Goal: Task Accomplishment & Management: Use online tool/utility

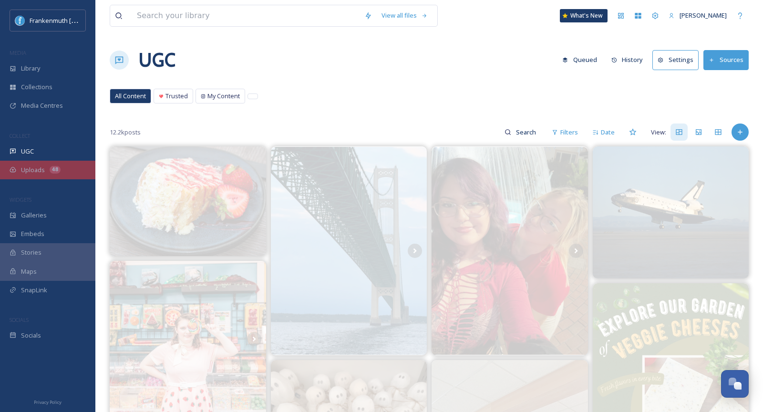
scroll to position [616, 0]
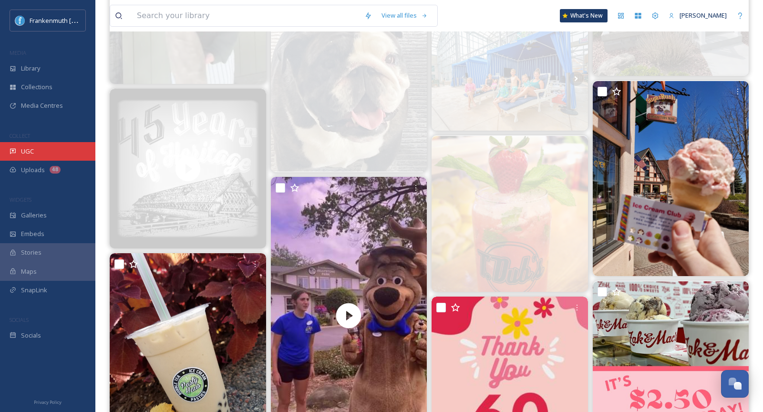
click at [72, 156] on div "UGC" at bounding box center [47, 151] width 95 height 19
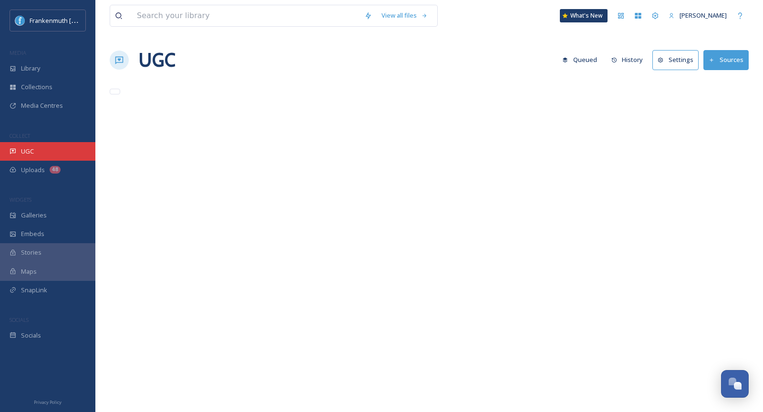
click at [72, 154] on div "UGC" at bounding box center [47, 151] width 95 height 19
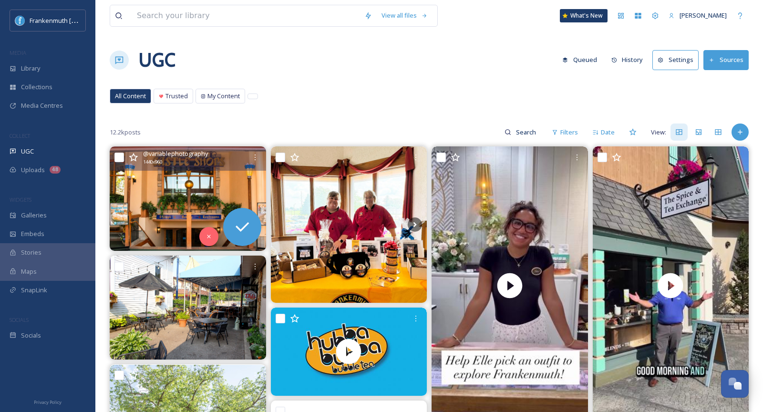
click at [187, 190] on img at bounding box center [188, 198] width 156 height 104
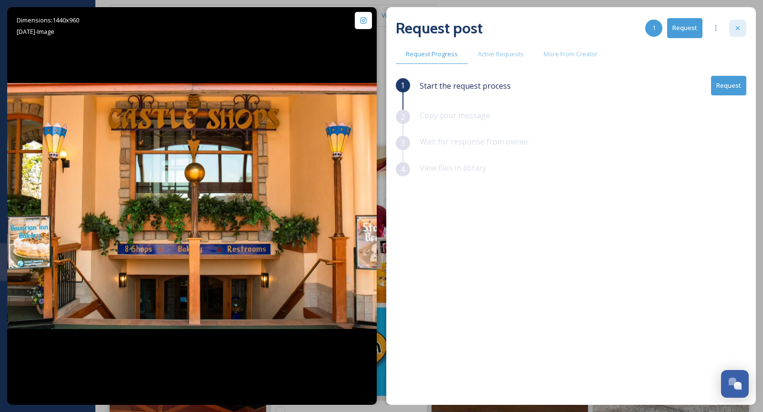
click at [743, 32] on div at bounding box center [737, 28] width 17 height 17
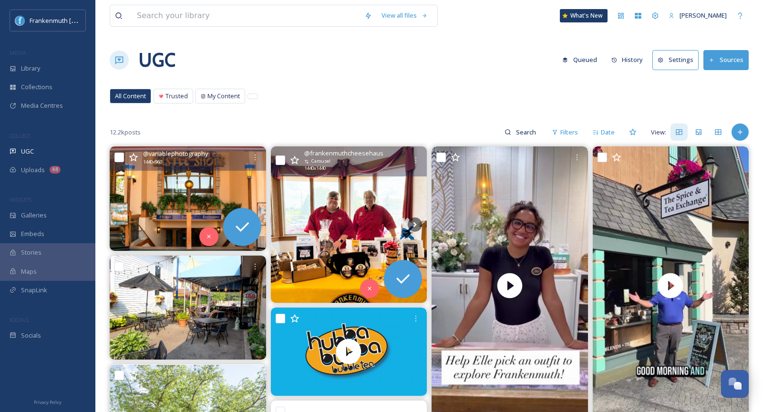
click at [387, 216] on img at bounding box center [349, 224] width 156 height 156
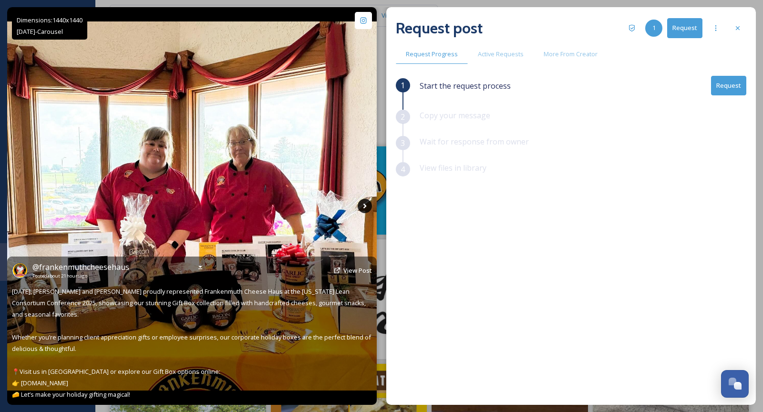
click at [363, 207] on icon at bounding box center [364, 206] width 14 height 14
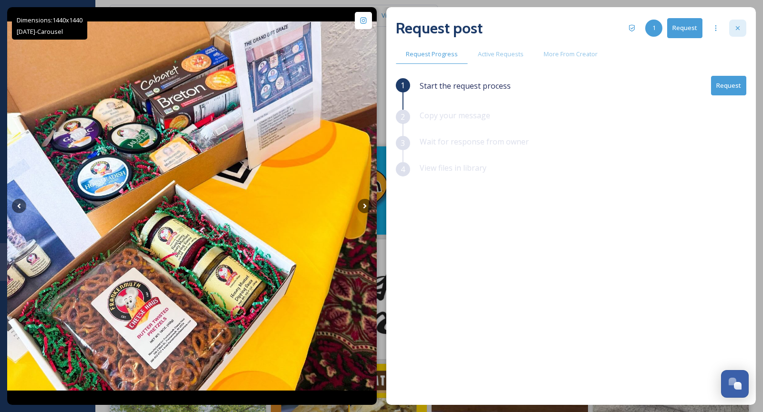
click at [741, 31] on div at bounding box center [737, 28] width 17 height 17
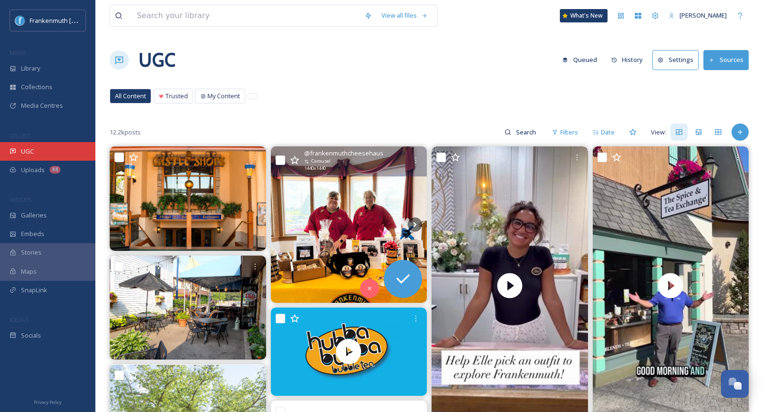
click at [56, 142] on div "UGC" at bounding box center [47, 151] width 95 height 19
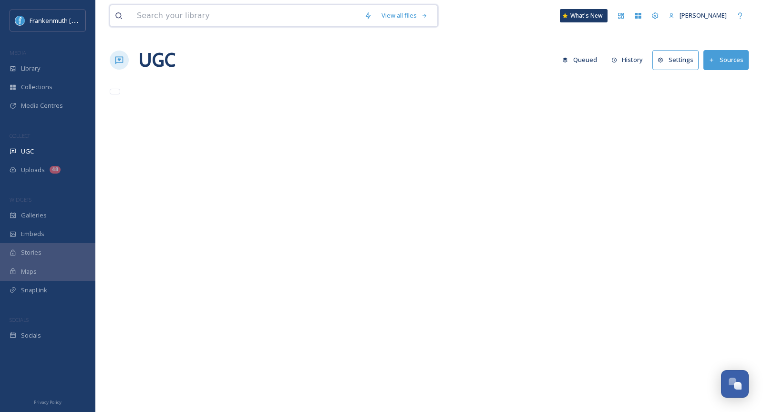
click at [177, 15] on input at bounding box center [245, 15] width 227 height 21
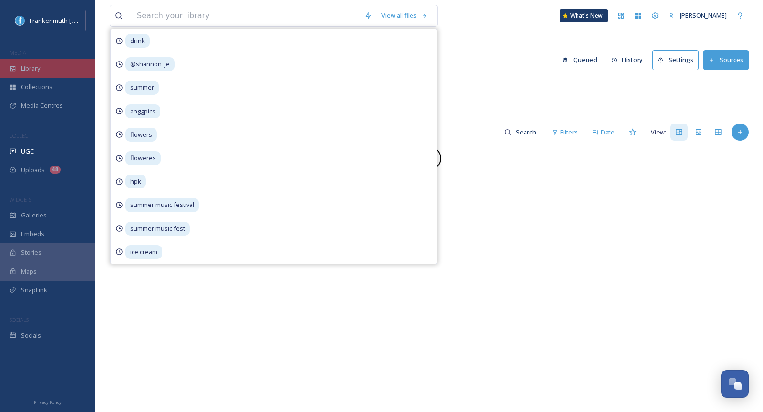
click at [62, 66] on div "Library" at bounding box center [47, 68] width 95 height 19
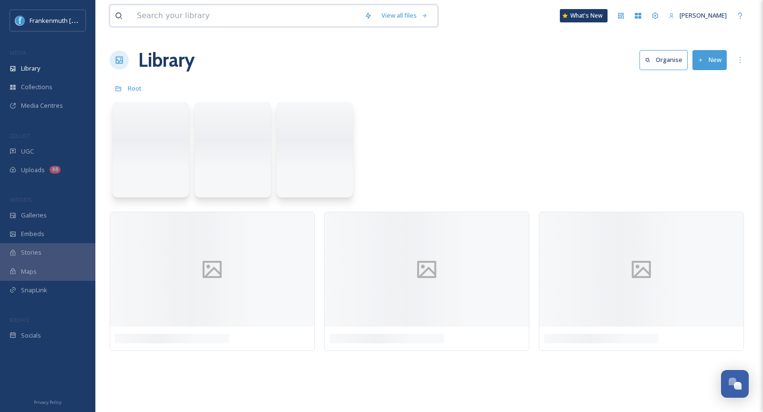
click at [182, 22] on input at bounding box center [245, 15] width 227 height 21
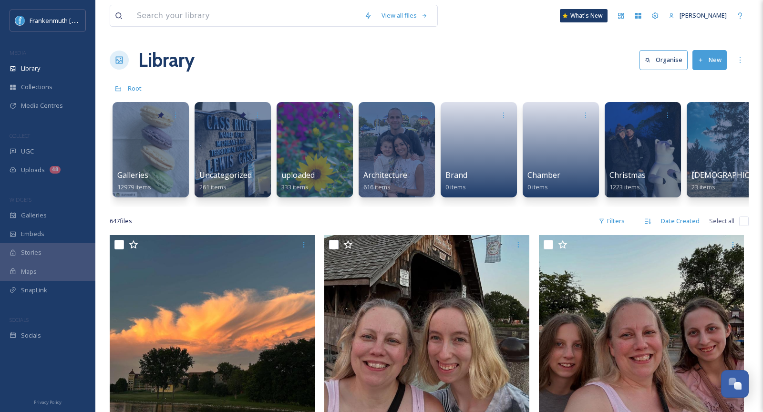
click at [715, 65] on button "New" at bounding box center [709, 60] width 34 height 20
click at [55, 342] on div "Socials" at bounding box center [47, 335] width 95 height 19
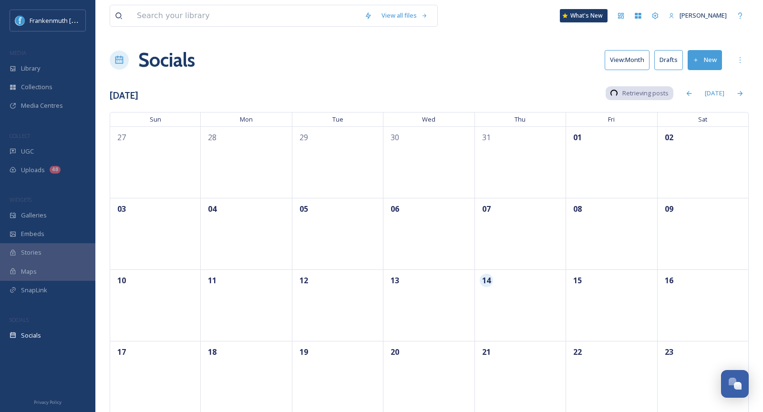
click at [710, 67] on button "New" at bounding box center [704, 60] width 34 height 20
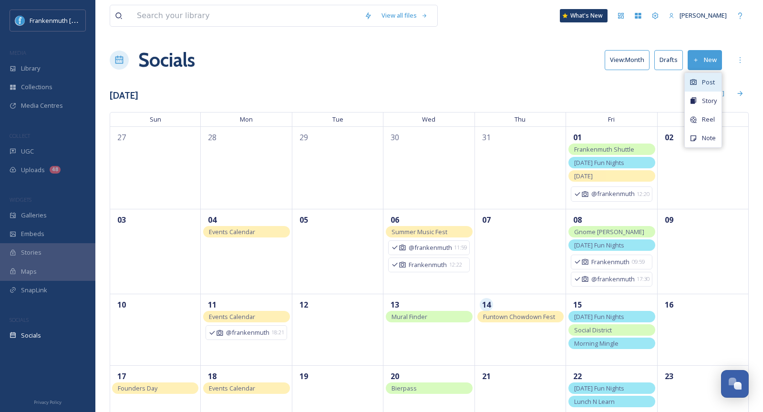
click at [706, 81] on span "Post" at bounding box center [708, 82] width 13 height 9
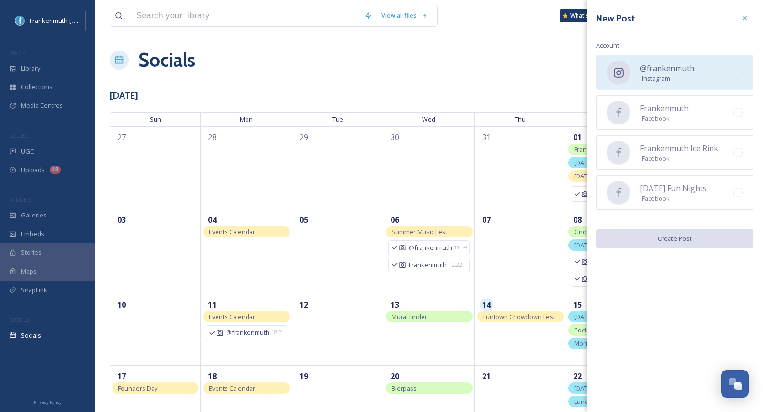
click at [673, 75] on span "- Instagram" at bounding box center [667, 78] width 54 height 9
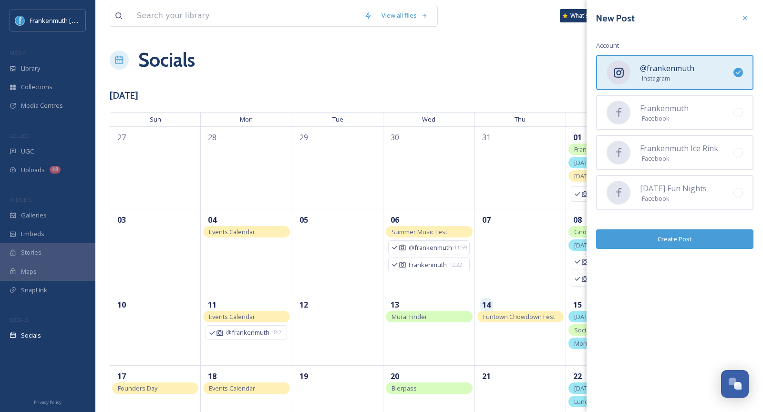
click at [676, 238] on button "Create Post" at bounding box center [674, 239] width 157 height 20
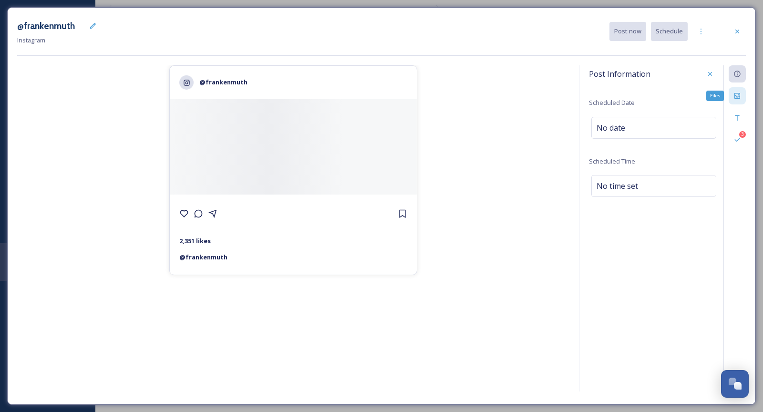
click at [733, 100] on div "Files" at bounding box center [736, 95] width 17 height 17
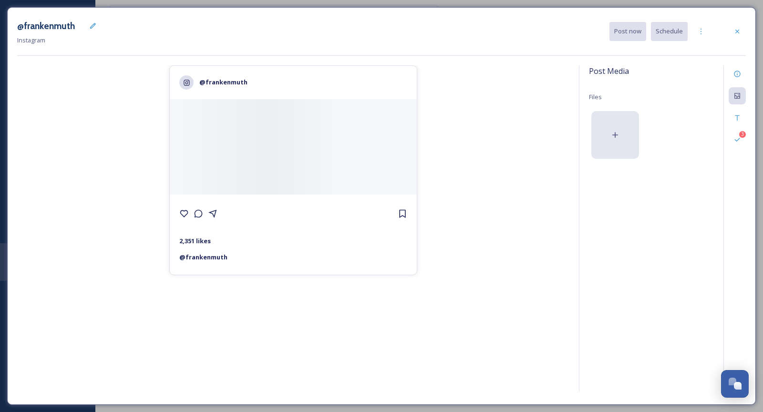
click at [619, 115] on div at bounding box center [615, 135] width 48 height 48
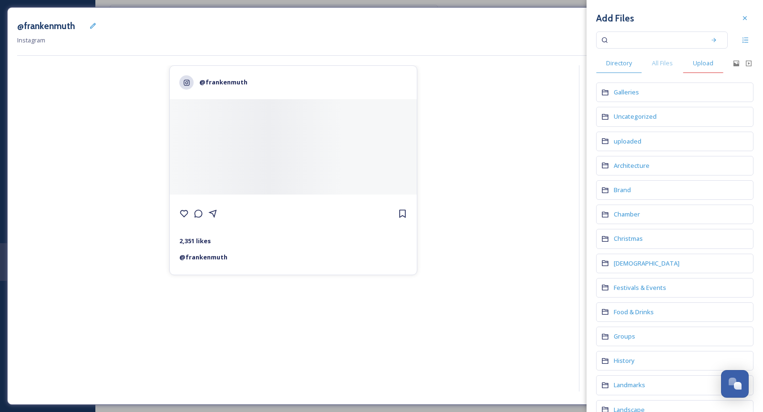
click at [706, 66] on span "Upload" at bounding box center [702, 63] width 20 height 9
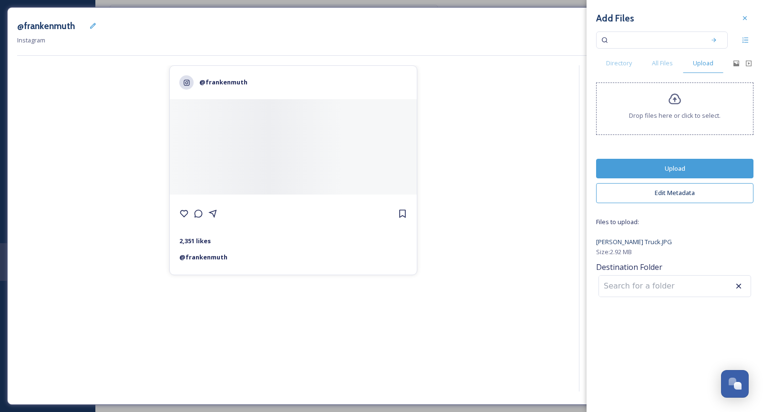
click at [689, 161] on button "Upload" at bounding box center [674, 169] width 157 height 20
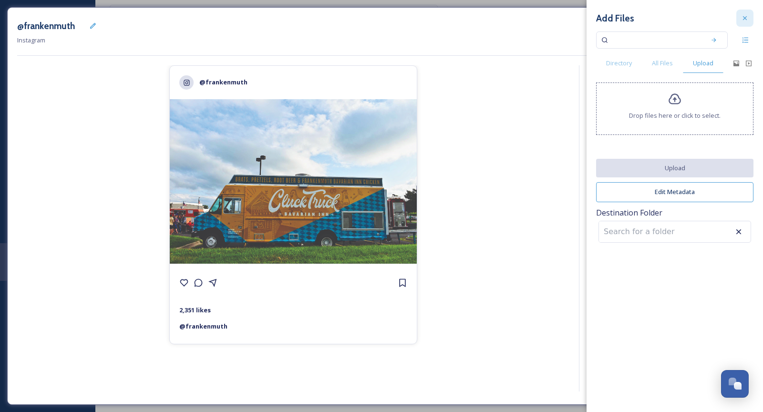
click at [744, 19] on icon at bounding box center [744, 18] width 4 height 4
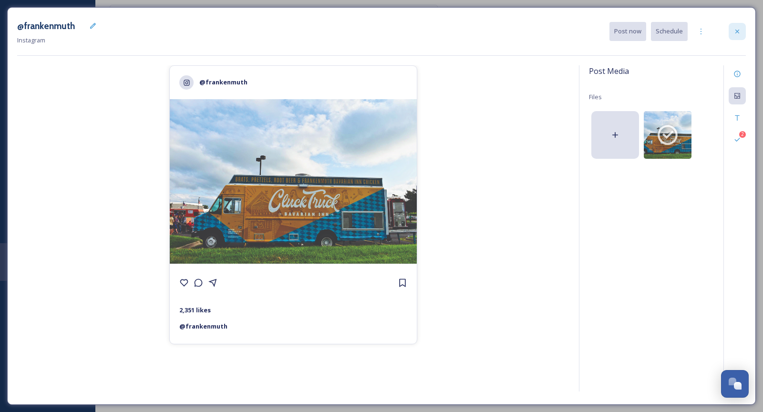
click at [735, 34] on icon at bounding box center [737, 32] width 8 height 8
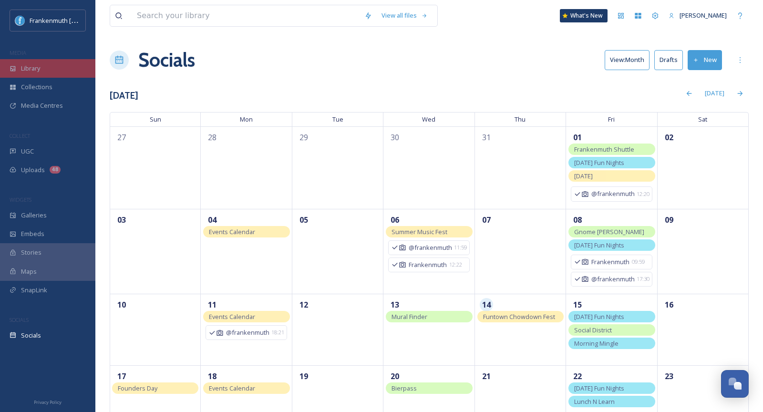
click at [51, 65] on div "Library" at bounding box center [47, 68] width 95 height 19
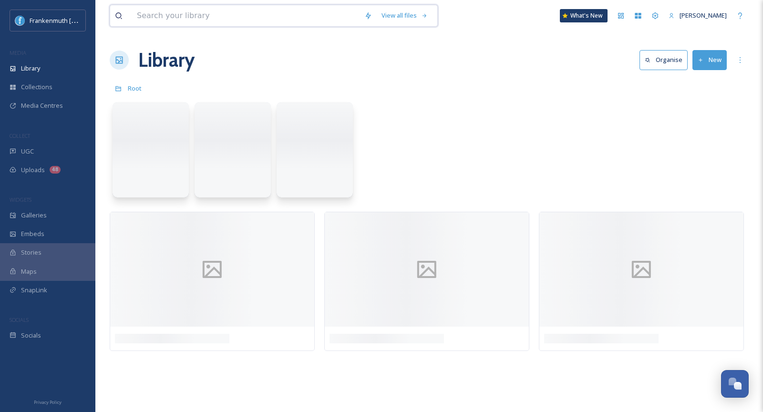
click at [172, 17] on input at bounding box center [245, 15] width 227 height 21
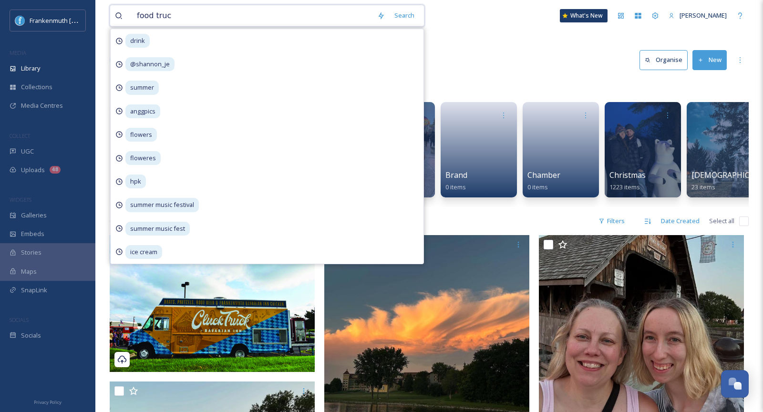
type input "food truck"
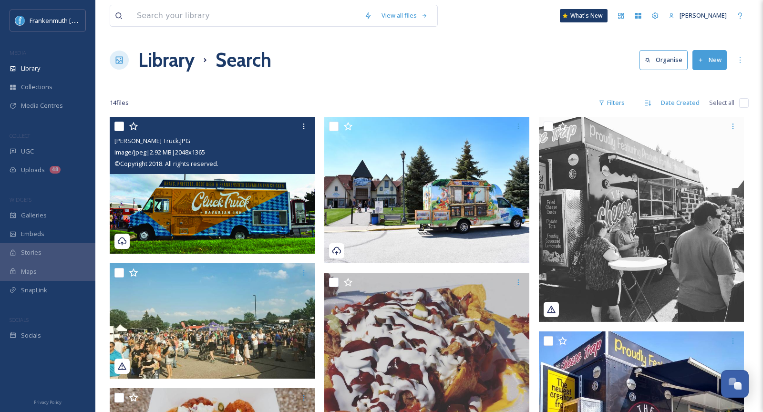
click at [266, 190] on img at bounding box center [212, 185] width 205 height 137
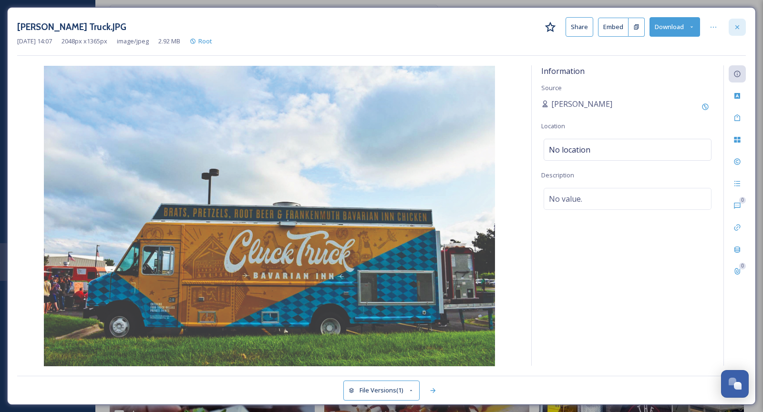
click at [741, 32] on div at bounding box center [736, 27] width 17 height 17
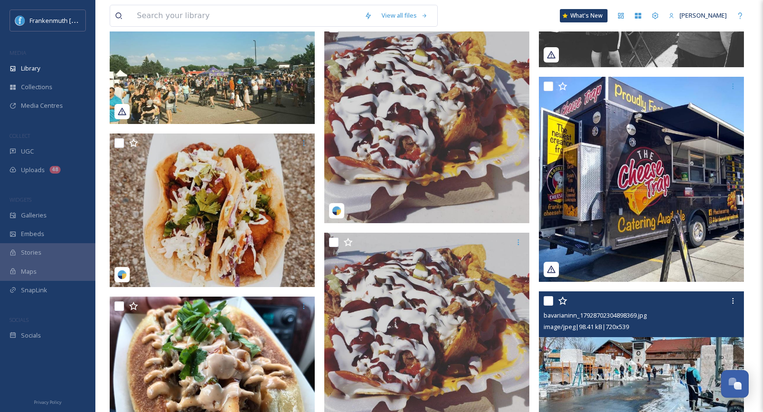
scroll to position [254, 0]
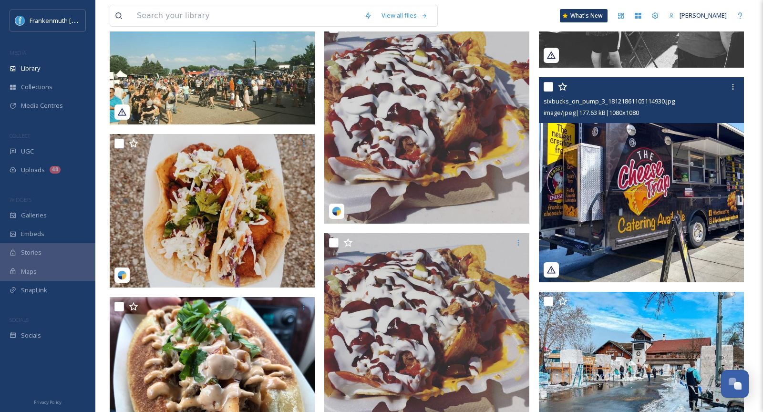
click at [644, 239] on img at bounding box center [641, 179] width 205 height 205
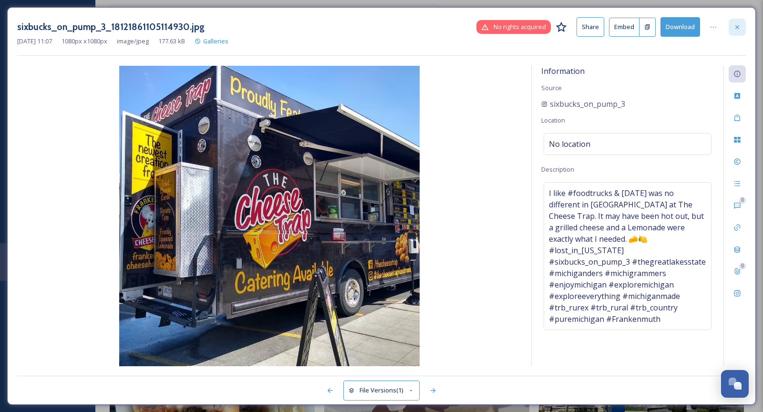
click at [734, 28] on icon at bounding box center [737, 27] width 8 height 8
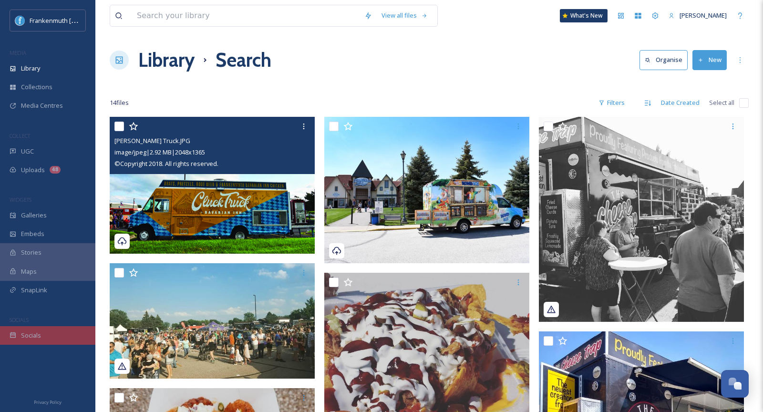
click at [66, 336] on div "Socials" at bounding box center [47, 335] width 95 height 19
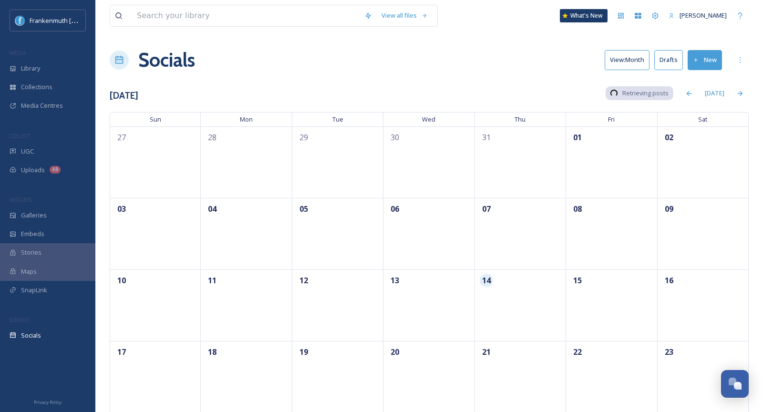
click at [704, 55] on button "New" at bounding box center [704, 60] width 34 height 20
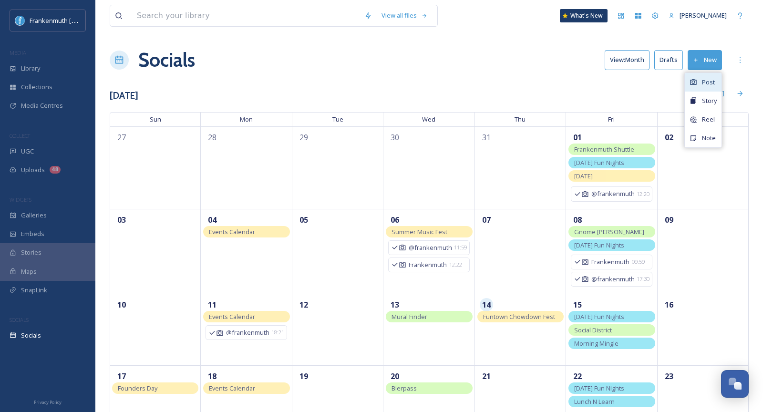
click at [713, 79] on span "Post" at bounding box center [708, 82] width 13 height 9
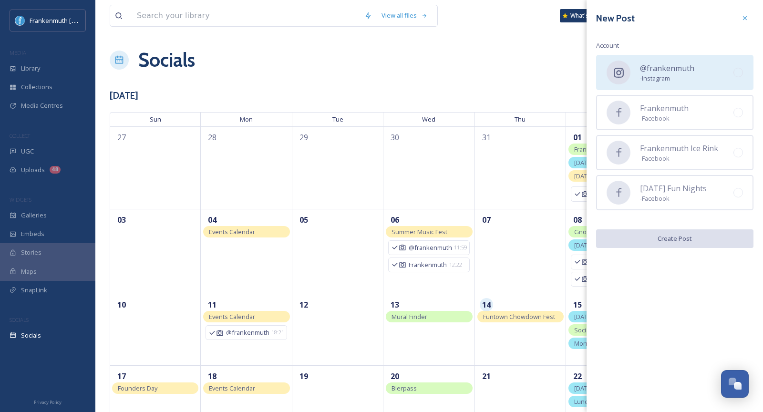
click at [681, 82] on div "@frankenmuth - Instagram" at bounding box center [674, 72] width 157 height 35
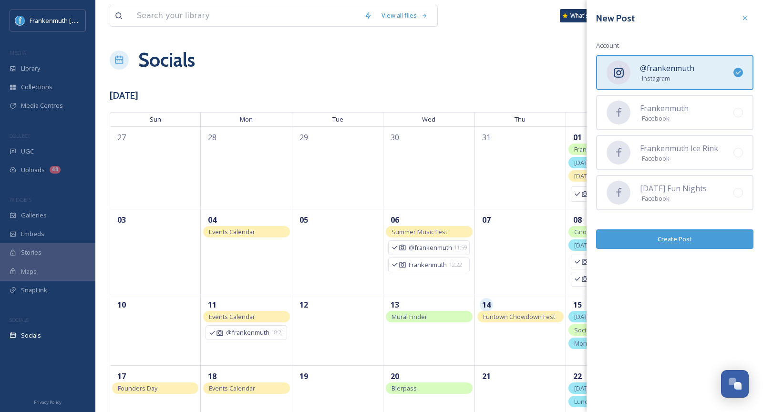
click at [690, 243] on button "Create Post" at bounding box center [674, 239] width 157 height 20
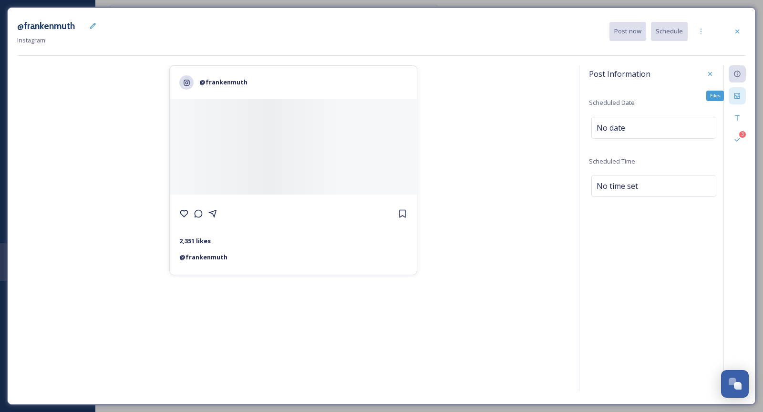
click at [734, 99] on icon at bounding box center [737, 96] width 8 height 8
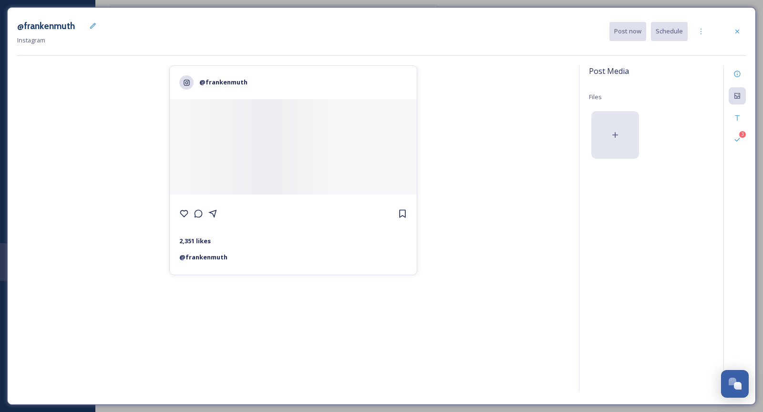
click at [610, 131] on icon at bounding box center [615, 135] width 10 height 10
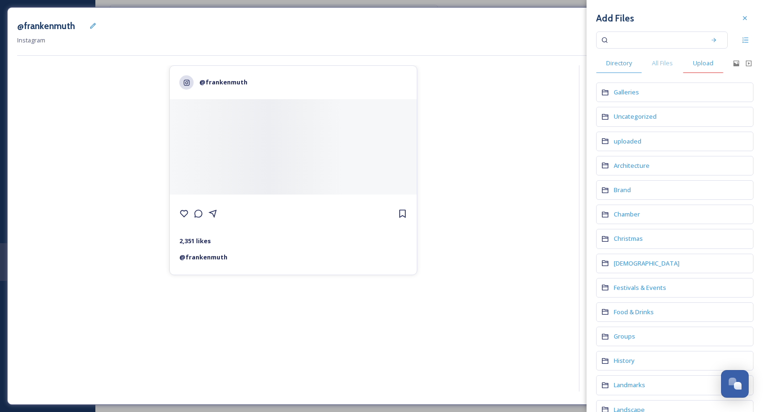
click at [714, 64] on div "Upload" at bounding box center [702, 63] width 41 height 20
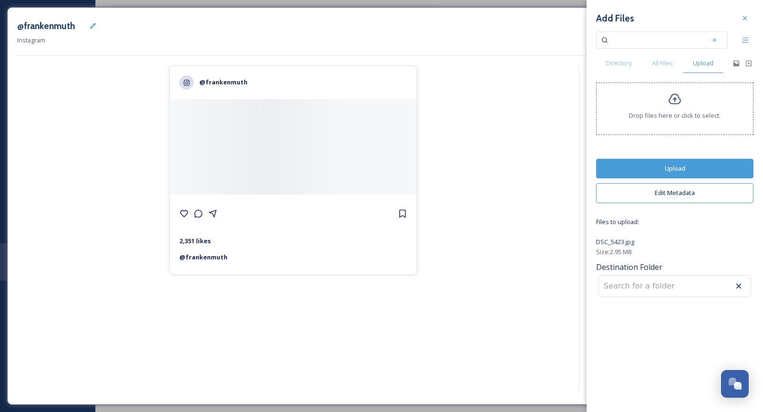
click at [682, 163] on button "Upload" at bounding box center [674, 169] width 157 height 20
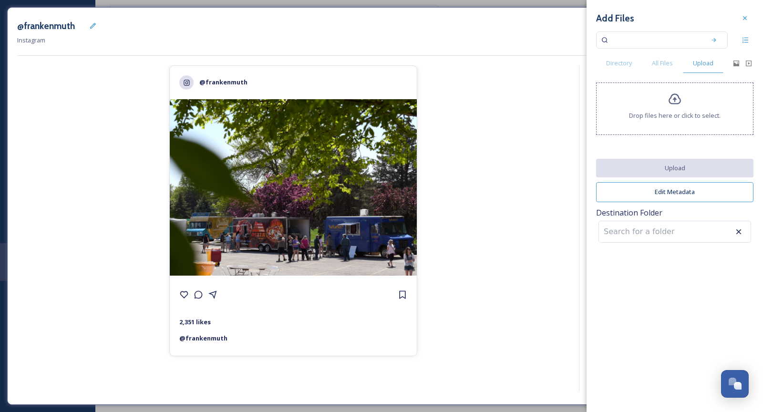
click at [671, 111] on span "Drop files here or click to select." at bounding box center [675, 115] width 92 height 9
click at [740, 16] on div at bounding box center [744, 18] width 17 height 17
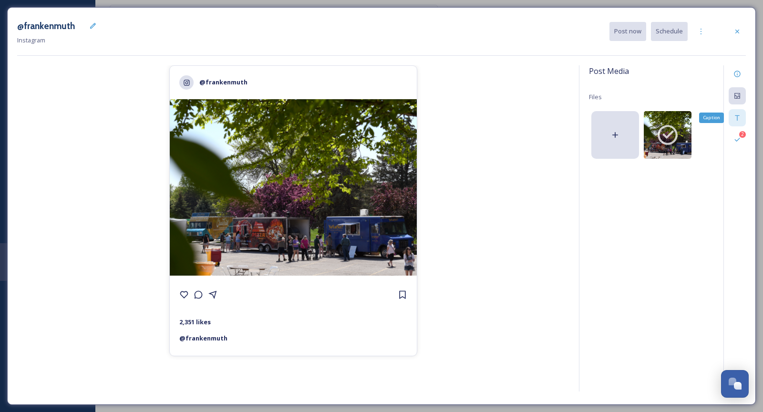
click at [745, 119] on div "Caption" at bounding box center [736, 117] width 17 height 17
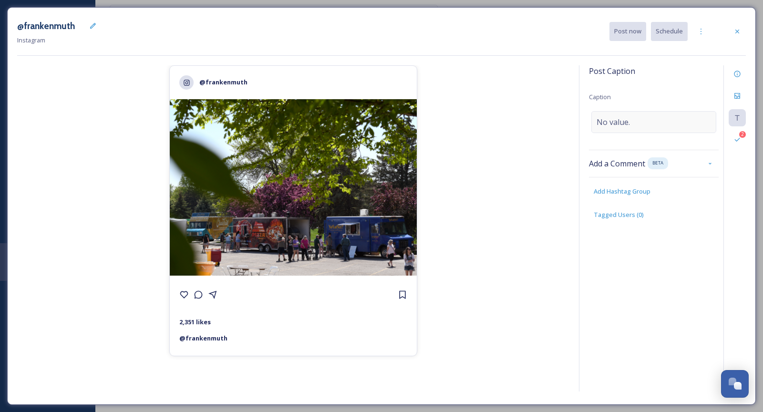
click at [634, 124] on div "No value." at bounding box center [653, 122] width 125 height 22
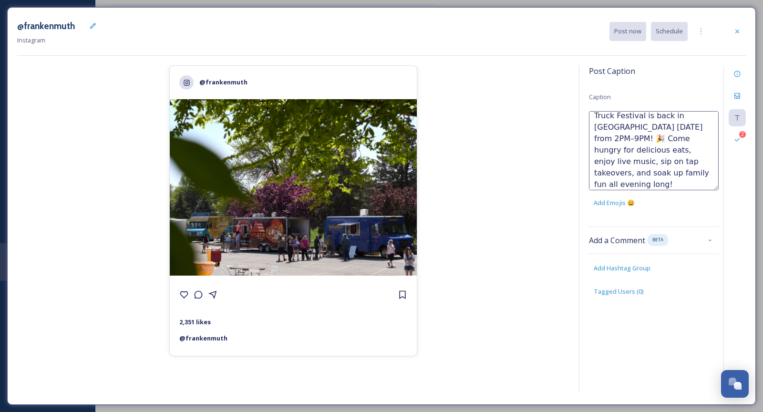
scroll to position [20, 0]
click at [681, 171] on textarea "The Funtown Chowdown Food Truck Festival is back in [GEOGRAPHIC_DATA] [DATE] fr…" at bounding box center [654, 150] width 130 height 79
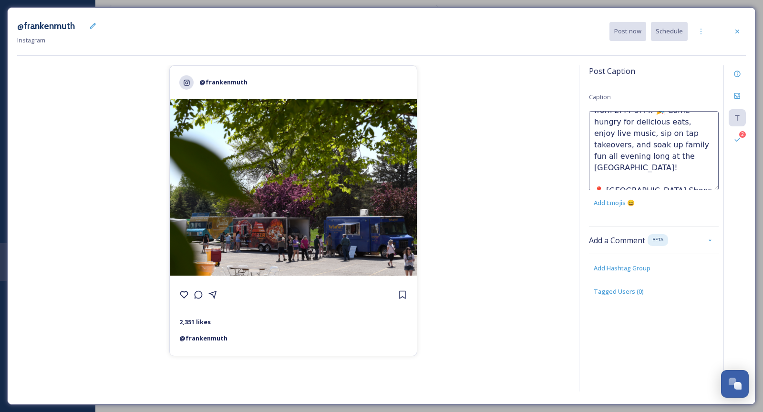
drag, startPoint x: 590, startPoint y: 179, endPoint x: 720, endPoint y: 181, distance: 130.6
click at [720, 181] on div "Post Caption Caption The Funtown Chowdown Food Truck Festival is back in [GEOGR…" at bounding box center [662, 228] width 167 height 326
click at [706, 150] on textarea "The Funtown Chowdown Food Truck Festival is back in [GEOGRAPHIC_DATA] [DATE] fr…" at bounding box center [654, 150] width 130 height 79
click at [593, 165] on textarea "The Funtown Chowdown Food Truck Festival is back in [GEOGRAPHIC_DATA] [DATE] fr…" at bounding box center [654, 150] width 130 height 79
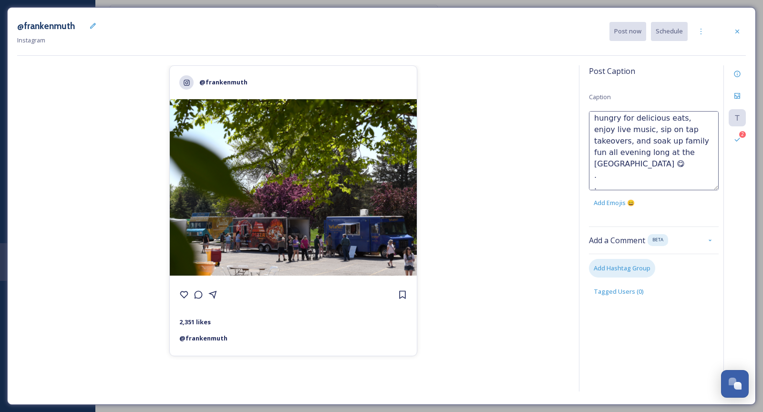
type textarea "The Funtown Chowdown Food Truck Festival is back in [GEOGRAPHIC_DATA] [DATE] fr…"
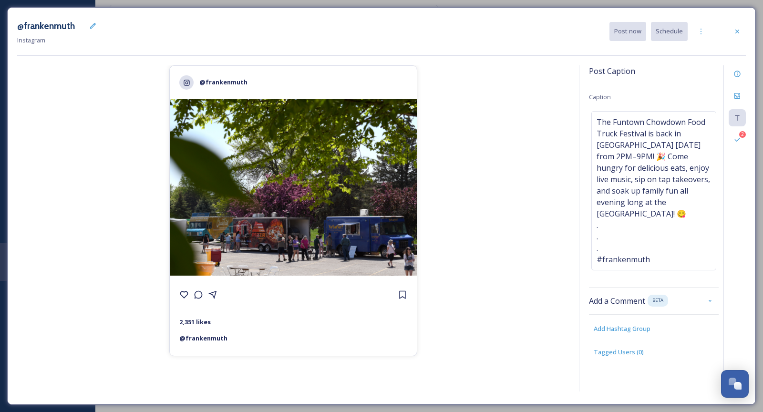
click at [502, 237] on div "@frankenmuth 2,351 likes @ [PERSON_NAME]" at bounding box center [293, 229] width 552 height 329
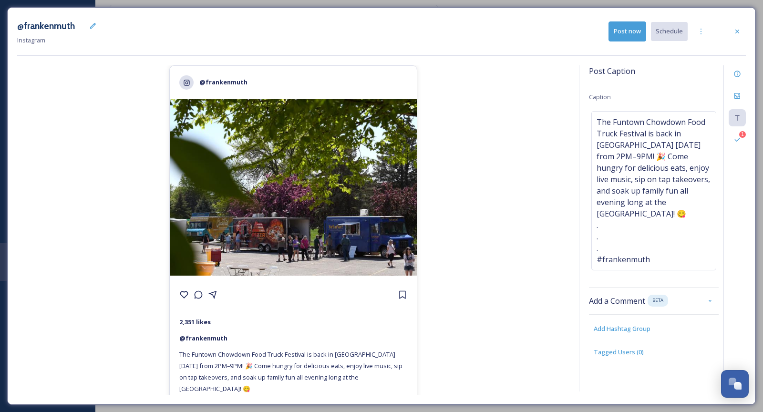
scroll to position [51, 0]
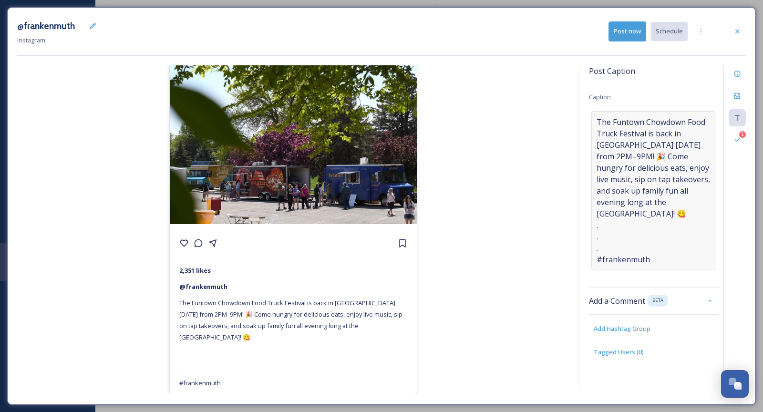
click at [669, 165] on span "The Funtown Chowdown Food Truck Festival is back in [GEOGRAPHIC_DATA] [DATE] fr…" at bounding box center [653, 190] width 114 height 149
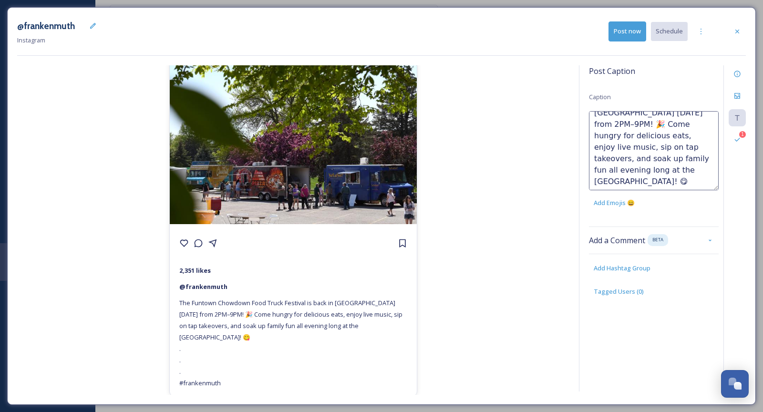
scroll to position [35, 0]
drag, startPoint x: 663, startPoint y: 142, endPoint x: 594, endPoint y: 145, distance: 69.2
click at [594, 145] on textarea "The Funtown Chowdown Food Truck Festival is back in [GEOGRAPHIC_DATA] [DATE] fr…" at bounding box center [654, 150] width 130 height 79
type textarea "The Funtown Chowdown Food Truck Festival is back in [GEOGRAPHIC_DATA] [DATE] fr…"
click at [536, 154] on div "@frankenmuth 2,351 likes @ frankenmuth The Funtown Chowdown Food Truck Festival…" at bounding box center [293, 229] width 552 height 329
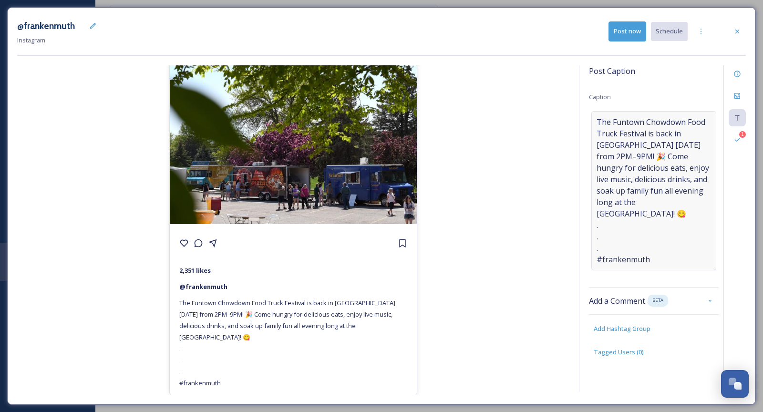
click at [641, 186] on span "The Funtown Chowdown Food Truck Festival is back in [GEOGRAPHIC_DATA] [DATE] fr…" at bounding box center [653, 190] width 114 height 149
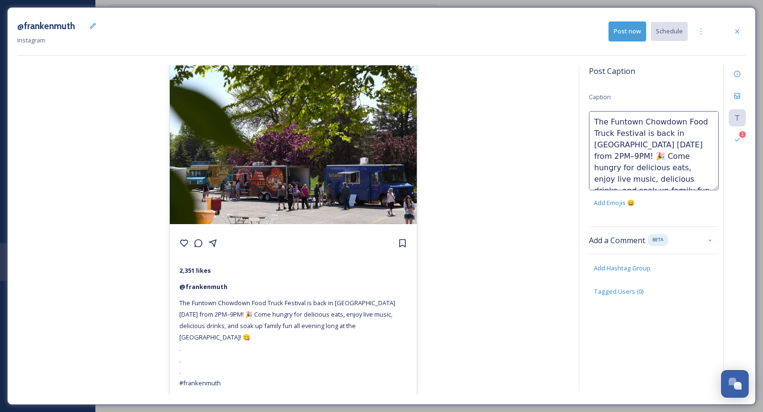
scroll to position [34, 0]
drag, startPoint x: 622, startPoint y: 132, endPoint x: 585, endPoint y: 137, distance: 37.5
click at [585, 137] on div "Post Caption Caption The Funtown Chowdown Food Truck Festival is back in [GEOGR…" at bounding box center [662, 228] width 167 height 326
click at [608, 133] on textarea "The Funtown Chowdown Food Truck Festival is back in [GEOGRAPHIC_DATA] [DATE] fr…" at bounding box center [654, 150] width 130 height 79
drag, startPoint x: 650, startPoint y: 146, endPoint x: 592, endPoint y: 145, distance: 57.7
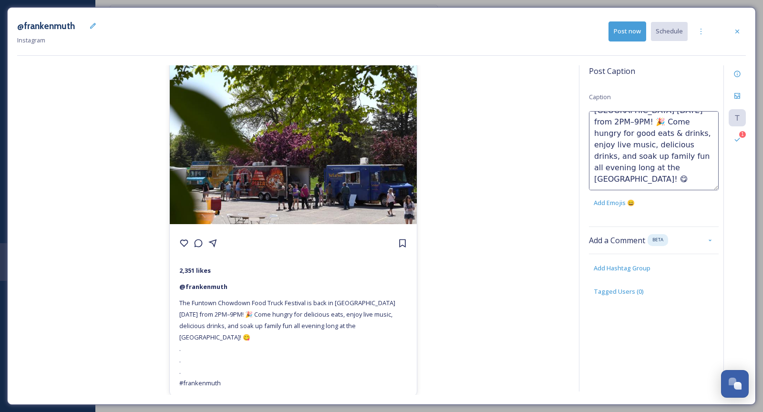
click at [592, 145] on textarea "The Funtown Chowdown Food Truck Festival is back in [GEOGRAPHIC_DATA] [DATE] fr…" at bounding box center [654, 150] width 130 height 79
type textarea "The Funtown Chowdown Food Truck Festival is back in [GEOGRAPHIC_DATA] [DATE] fr…"
click at [561, 176] on div "@frankenmuth 2,351 likes @ frankenmuth The Funtown Chowdown Food Truck Festival…" at bounding box center [293, 229] width 552 height 329
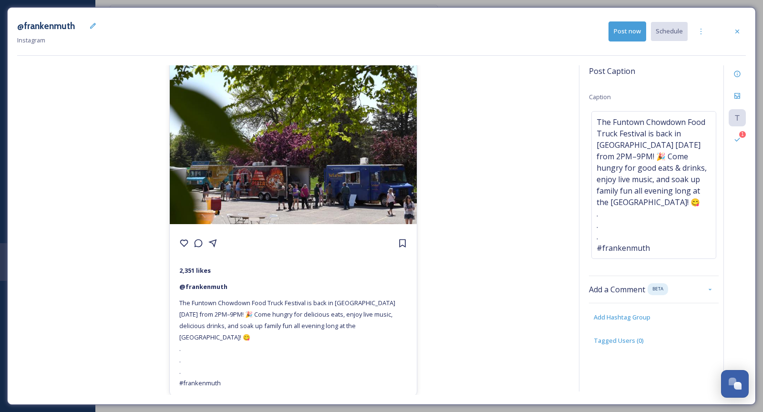
scroll to position [41, 0]
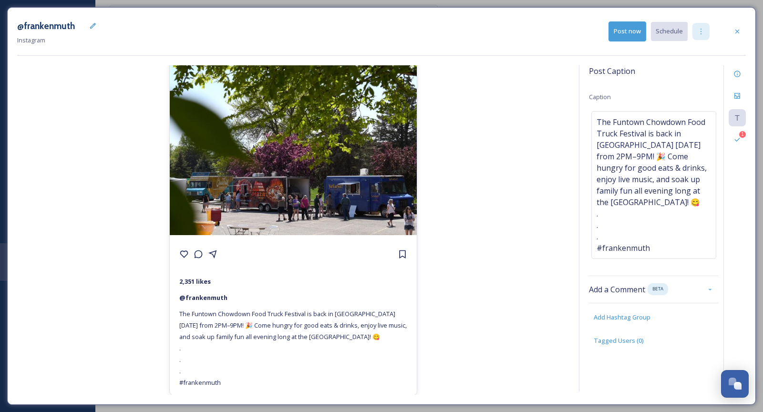
click at [697, 35] on icon at bounding box center [701, 32] width 8 height 8
click at [689, 48] on span "Duplicate Post" at bounding box center [683, 52] width 41 height 9
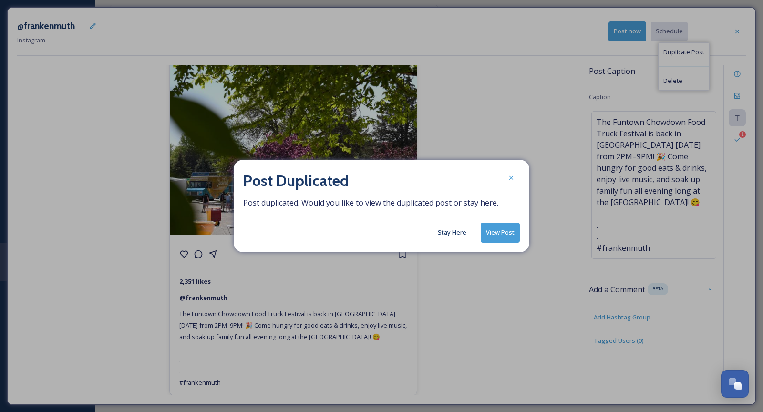
click at [458, 232] on button "Stay Here" at bounding box center [452, 232] width 38 height 19
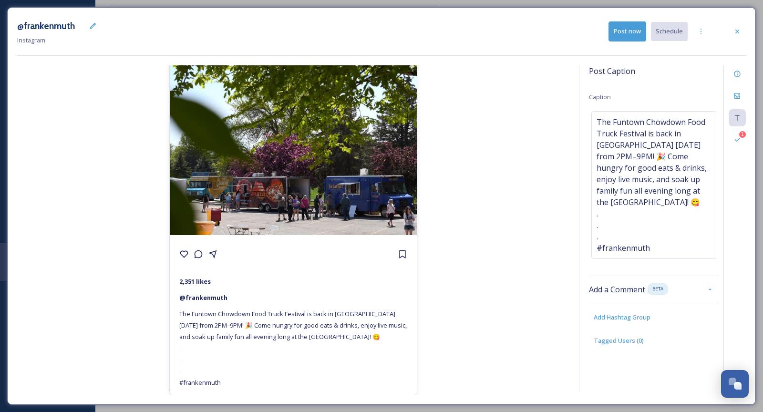
click at [636, 31] on button "Post now" at bounding box center [627, 31] width 38 height 20
click at [730, 27] on div at bounding box center [736, 31] width 17 height 17
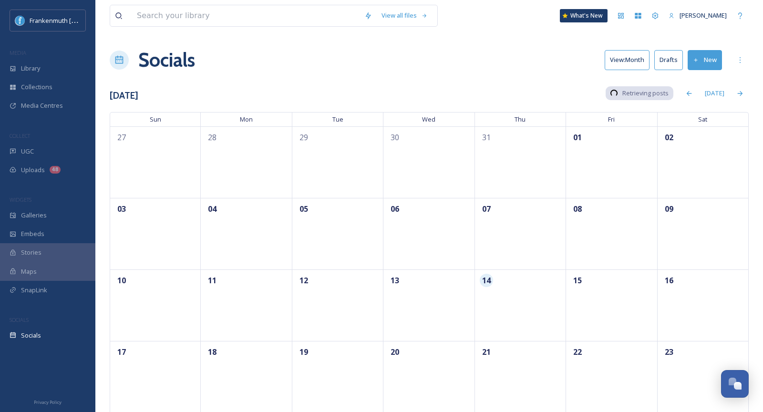
click at [668, 61] on button "Drafts" at bounding box center [668, 60] width 29 height 20
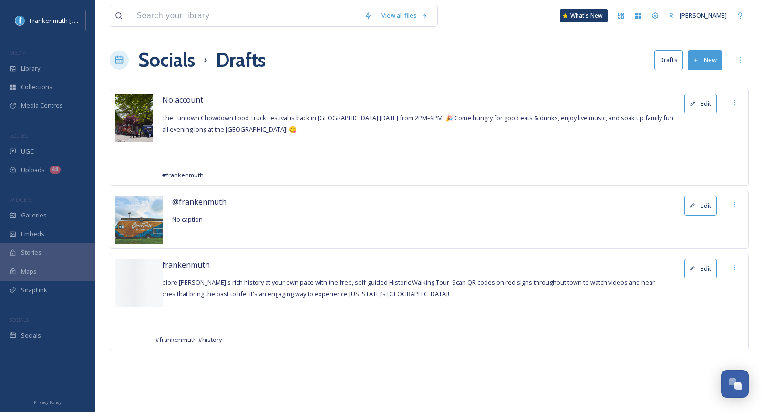
click at [702, 105] on button "Edit" at bounding box center [700, 104] width 32 height 20
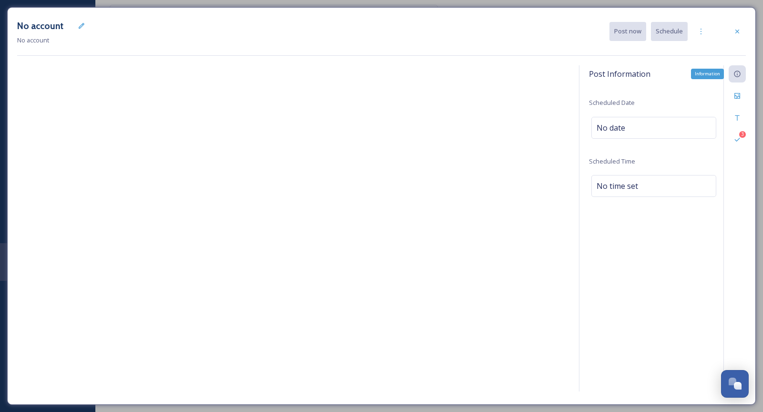
click at [738, 71] on icon at bounding box center [737, 74] width 8 height 8
click at [742, 139] on div "3 Validations" at bounding box center [736, 139] width 17 height 17
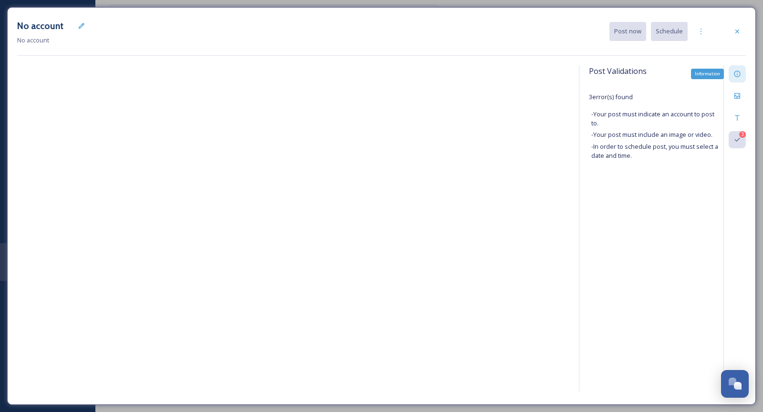
click at [734, 73] on icon at bounding box center [736, 74] width 6 height 6
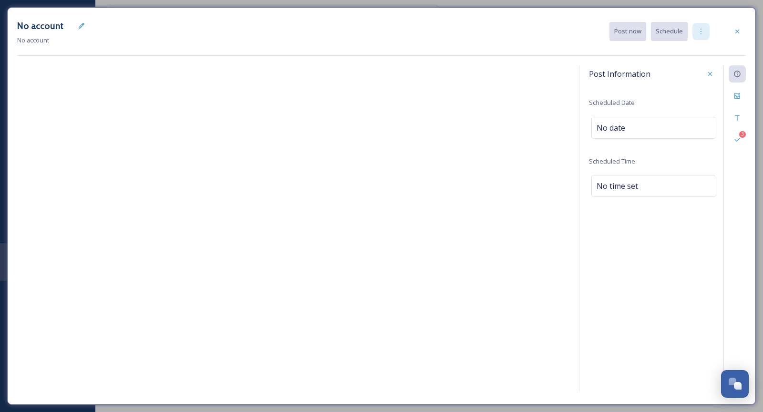
click at [702, 36] on div at bounding box center [700, 31] width 17 height 17
click at [82, 29] on div at bounding box center [81, 25] width 17 height 17
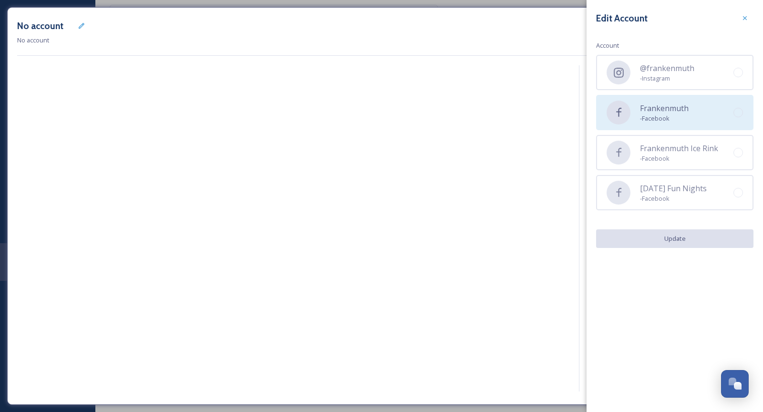
click at [691, 122] on div "Frankenmuth - Facebook" at bounding box center [674, 112] width 157 height 35
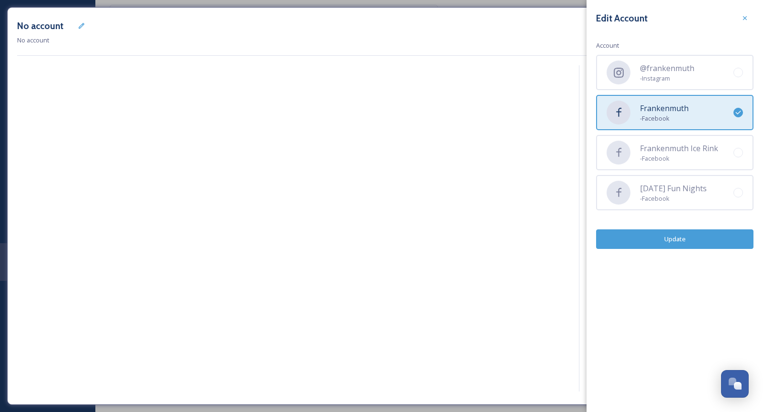
click at [711, 232] on button "Update" at bounding box center [674, 239] width 157 height 20
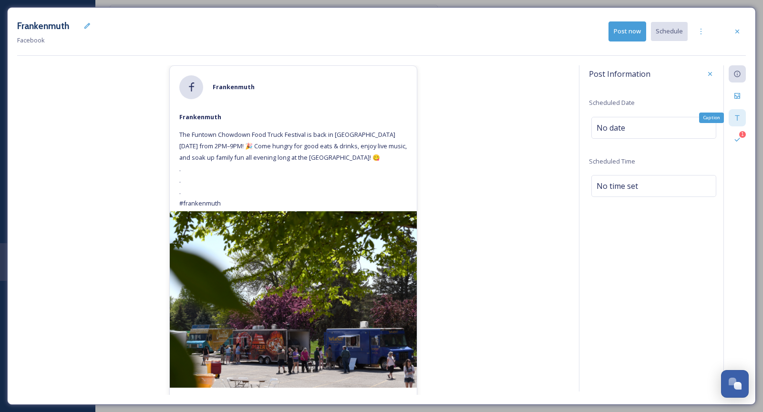
click at [736, 114] on icon at bounding box center [737, 118] width 8 height 8
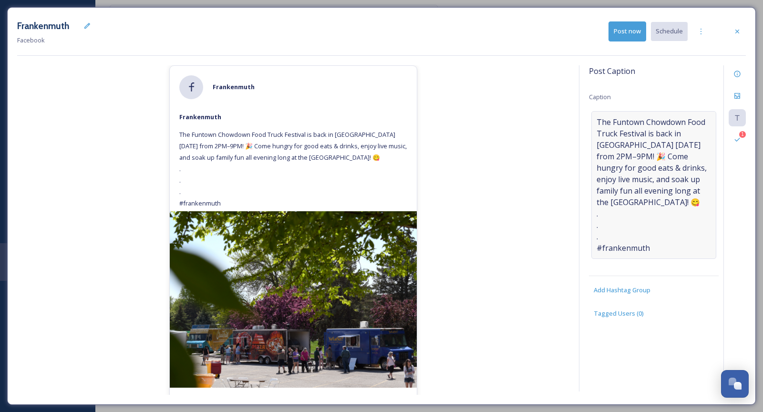
click at [648, 204] on span "The Funtown Chowdown Food Truck Festival is back in [GEOGRAPHIC_DATA] [DATE] fr…" at bounding box center [653, 184] width 114 height 137
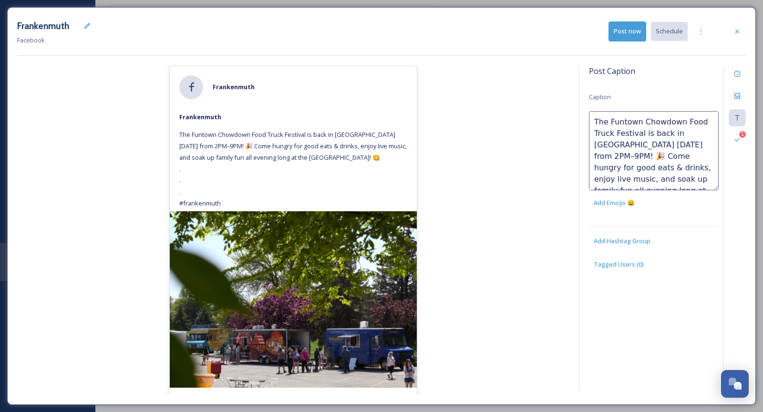
scroll to position [68, 0]
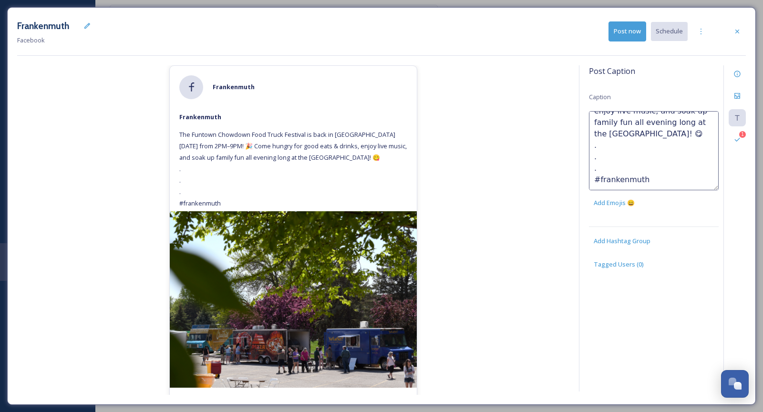
drag, startPoint x: 649, startPoint y: 188, endPoint x: 593, endPoint y: 144, distance: 71.3
click at [593, 144] on textarea "The Funtown Chowdown Food Truck Festival is back in [GEOGRAPHIC_DATA] [DATE] fr…" at bounding box center [654, 150] width 130 height 79
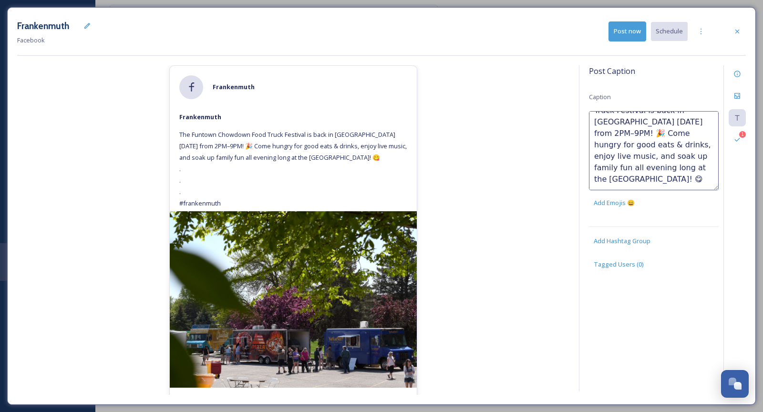
scroll to position [34, 0]
paste textarea "[URL][DOMAIN_NAME]"
type textarea "The Funtown Chowdown Food Truck Festival is back in [GEOGRAPHIC_DATA] [DATE] fr…"
click at [477, 166] on div "[PERSON_NAME] The Funtown Chowdown Food Truck Festival is back in [GEOGRAPHIC_D…" at bounding box center [293, 229] width 552 height 329
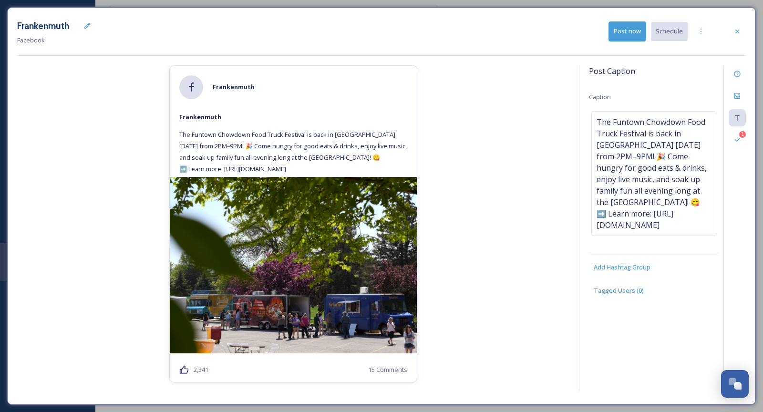
click at [631, 35] on button "Post now" at bounding box center [627, 31] width 38 height 20
